Goal: Obtain resource: Obtain resource

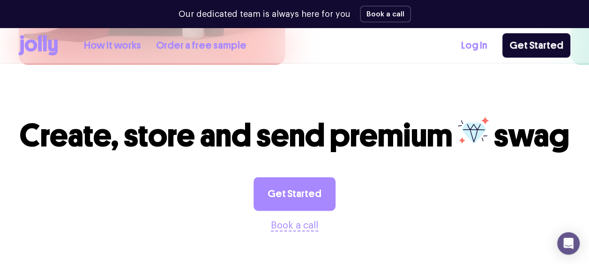
scroll to position [2323, 0]
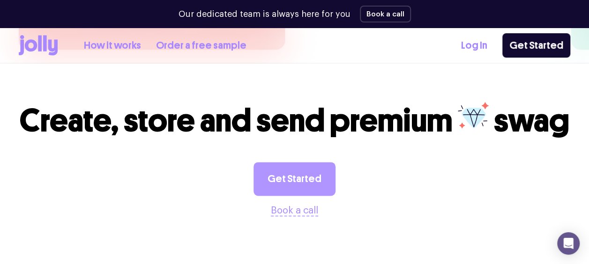
click at [295, 162] on link "Get Started" at bounding box center [294, 179] width 82 height 34
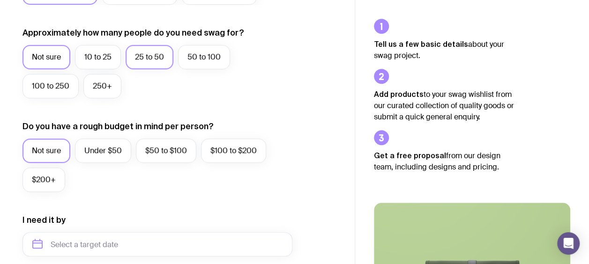
scroll to position [234, 0]
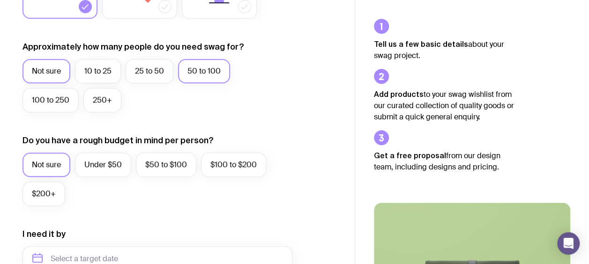
click at [201, 72] on label "50 to 100" at bounding box center [204, 71] width 52 height 24
click at [0, 0] on input "50 to 100" at bounding box center [0, 0] width 0 height 0
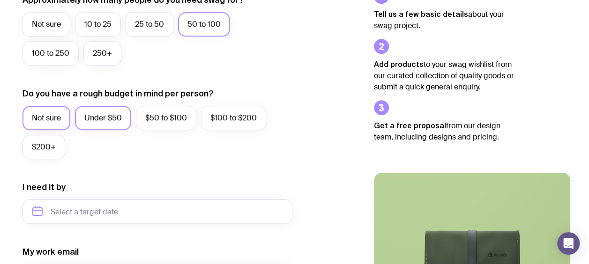
click at [109, 123] on label "Under $50" at bounding box center [103, 118] width 56 height 24
click at [0, 0] on input "Under $50" at bounding box center [0, 0] width 0 height 0
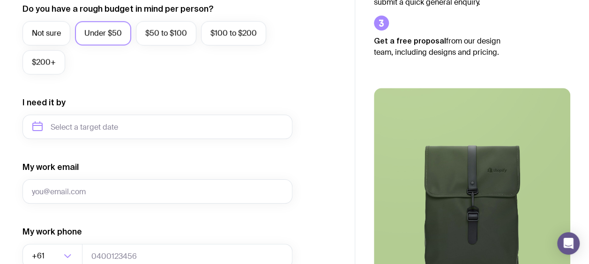
scroll to position [375, 0]
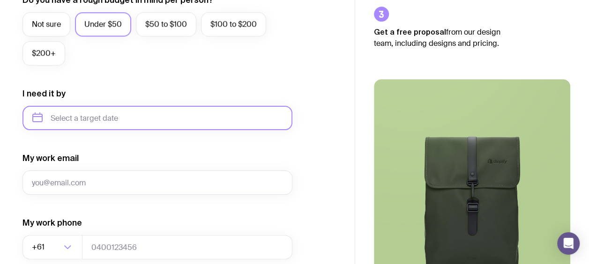
click at [109, 123] on input "text" at bounding box center [157, 118] width 270 height 24
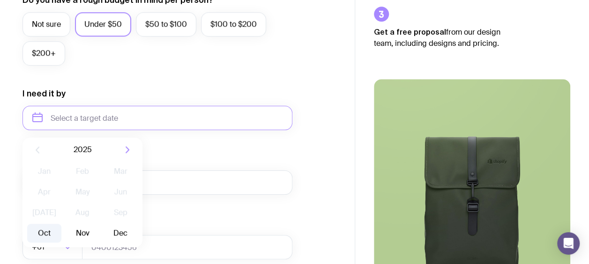
click at [52, 234] on button "Oct" at bounding box center [44, 233] width 34 height 19
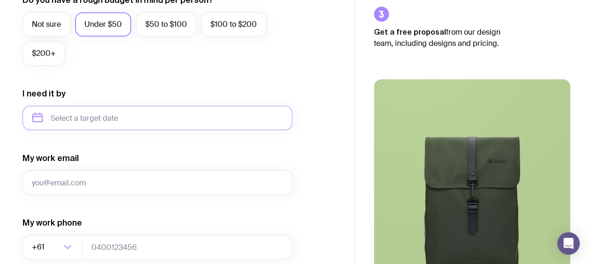
type input "October 2025"
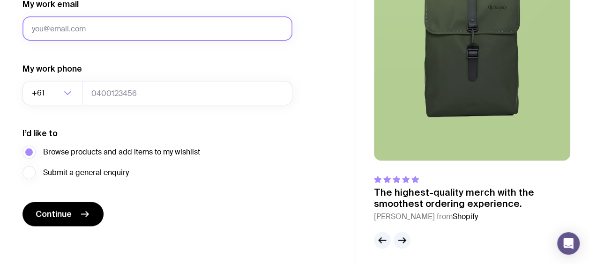
scroll to position [532, 0]
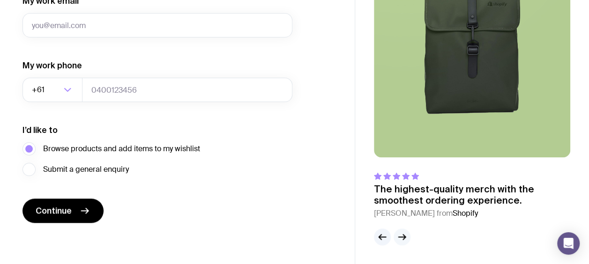
click at [406, 236] on icon "button" at bounding box center [401, 236] width 11 height 11
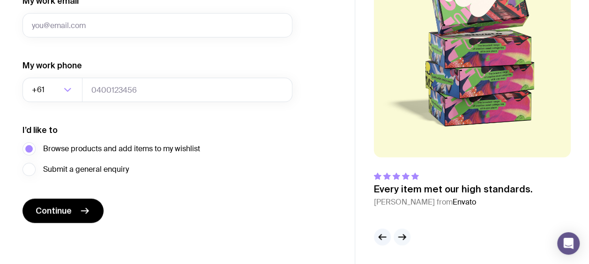
click at [405, 235] on icon "button" at bounding box center [401, 236] width 11 height 11
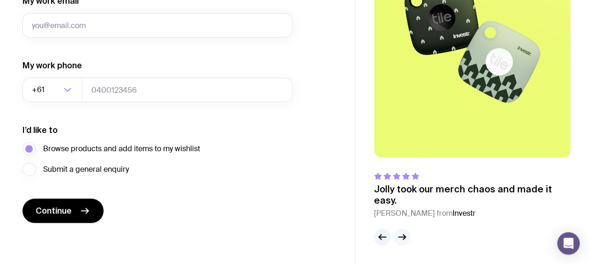
click at [402, 238] on icon "button" at bounding box center [401, 236] width 11 height 11
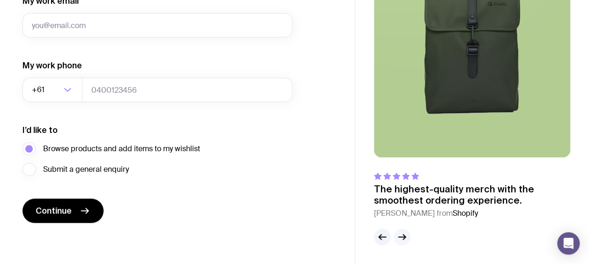
click at [403, 235] on icon "button" at bounding box center [404, 237] width 2 height 5
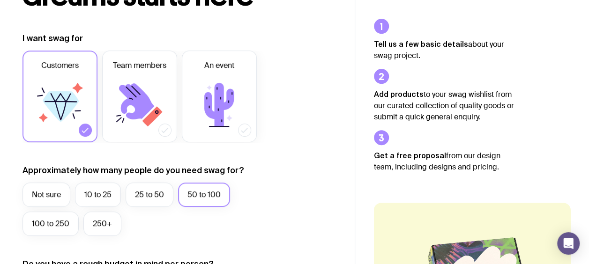
scroll to position [0, 0]
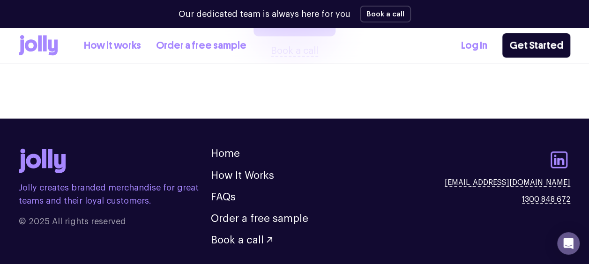
click at [118, 48] on link "How it works" at bounding box center [112, 45] width 57 height 15
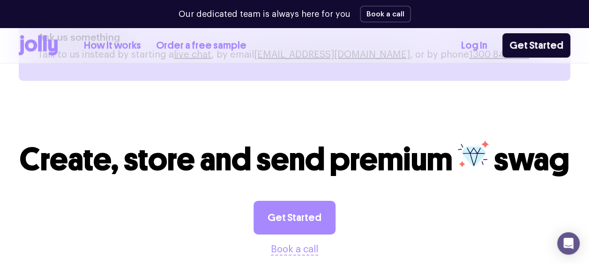
scroll to position [1289, 0]
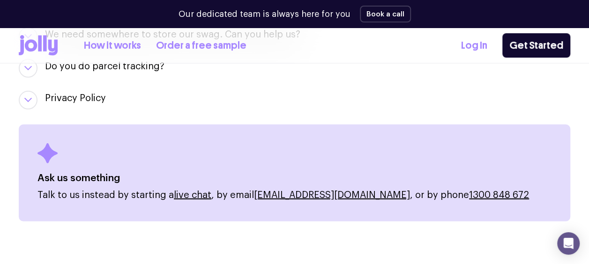
click at [40, 46] on icon at bounding box center [40, 43] width 4 height 16
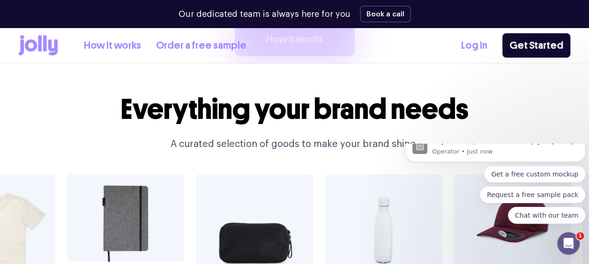
scroll to position [1546, 0]
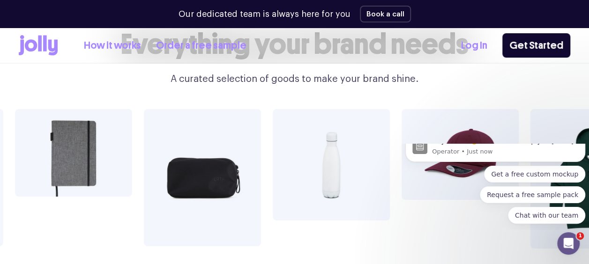
click at [581, 136] on icon "Dismiss notification" at bounding box center [582, 133] width 5 height 5
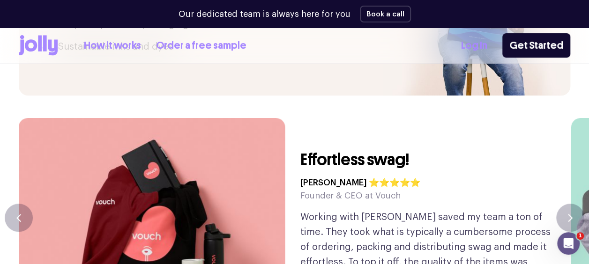
scroll to position [2108, 0]
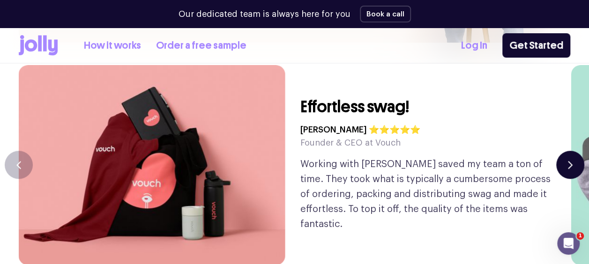
click at [566, 151] on button "button" at bounding box center [570, 165] width 28 height 28
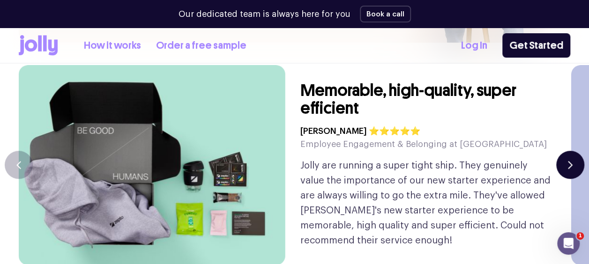
scroll to position [2061, 0]
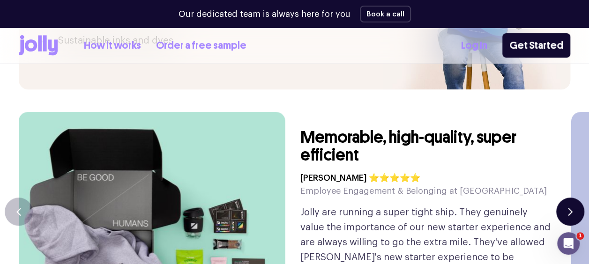
click at [576, 198] on button "button" at bounding box center [570, 212] width 28 height 28
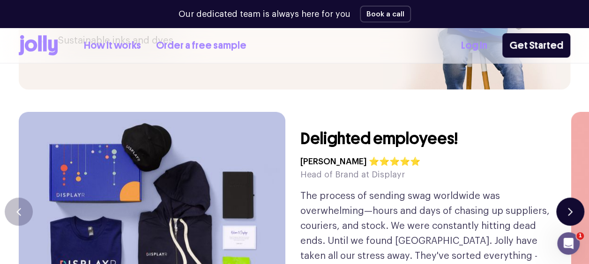
click at [568, 208] on icon "button" at bounding box center [569, 211] width 3 height 7
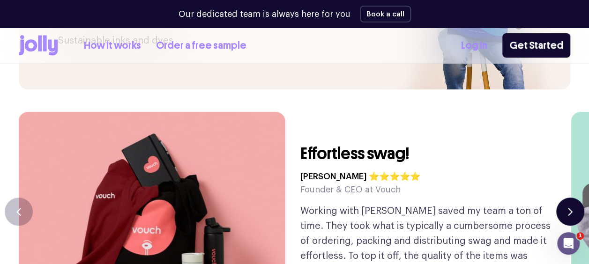
click at [568, 208] on icon "button" at bounding box center [569, 211] width 3 height 7
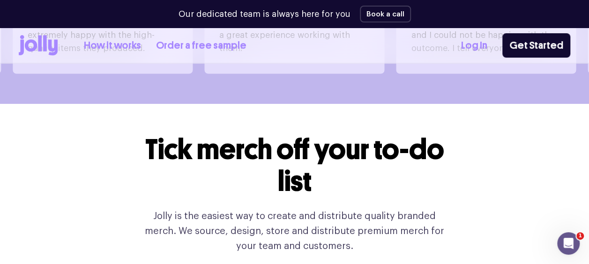
scroll to position [750, 0]
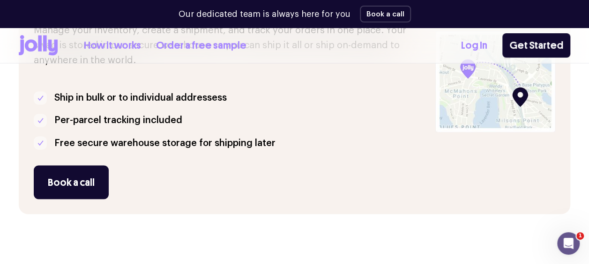
scroll to position [1289, 0]
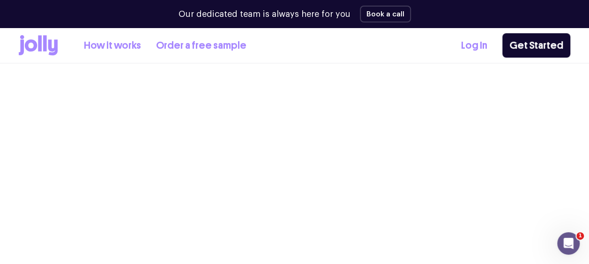
scroll to position [2483, 0]
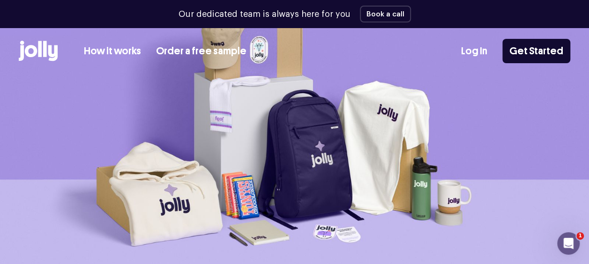
scroll to position [141, 0]
